Goal: Check status: Check status

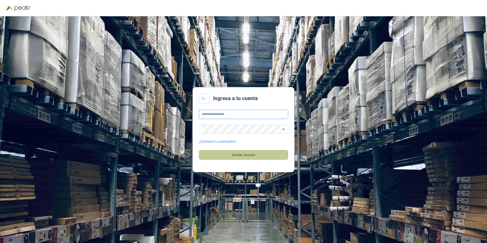
type input "**********"
click at [238, 150] on button "Iniciar Sesión" at bounding box center [243, 155] width 89 height 10
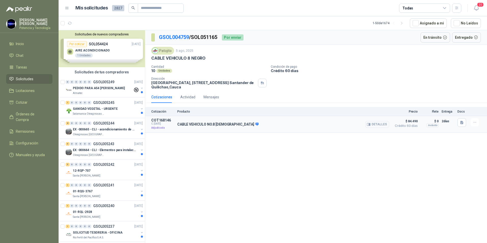
click at [209, 126] on p "CABLE VEHICULO NO.8 [DEMOGRAPHIC_DATA]" at bounding box center [217, 124] width 81 height 5
click at [174, 121] on p "COT168146" at bounding box center [162, 120] width 23 height 4
click at [374, 125] on button "Detalles" at bounding box center [377, 124] width 24 height 7
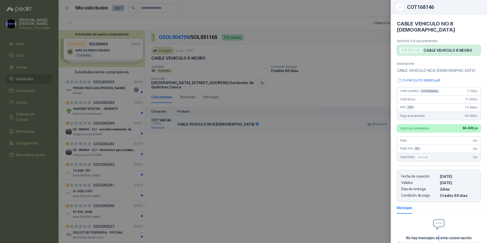
scroll to position [35, 0]
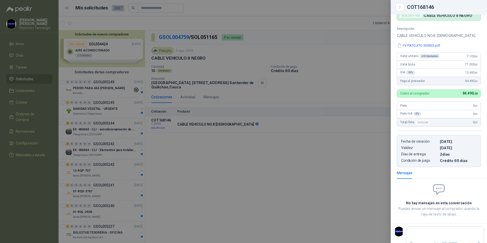
click at [287, 158] on div at bounding box center [243, 121] width 487 height 243
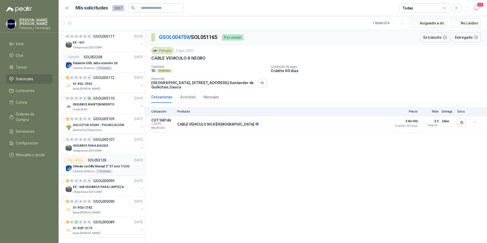
scroll to position [875, 0]
